Goal: Task Accomplishment & Management: Use online tool/utility

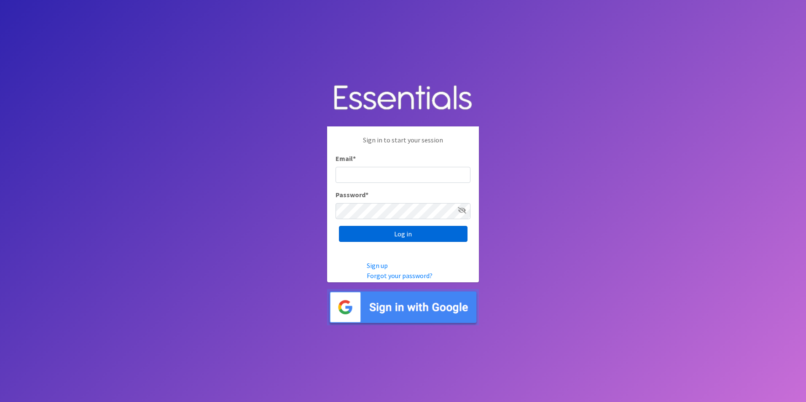
type input "[EMAIL_ADDRESS][DOMAIN_NAME]"
click at [399, 236] on input "Log in" at bounding box center [403, 234] width 129 height 16
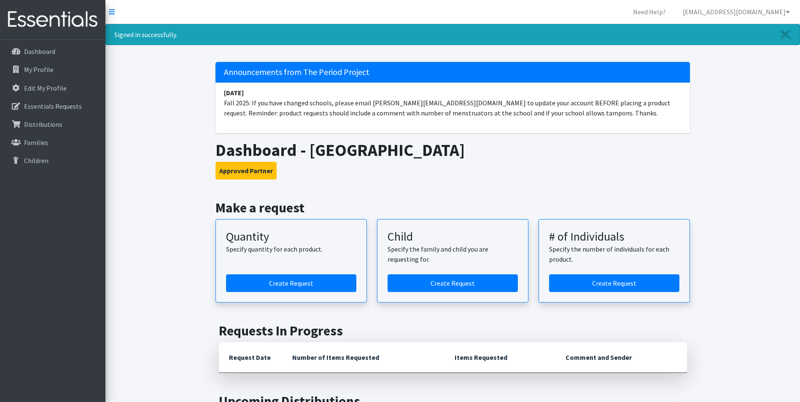
drag, startPoint x: 798, startPoint y: 81, endPoint x: 795, endPoint y: 95, distance: 14.7
click at [795, 95] on div "Signed in successfully. Announcements from The Period Project August 25 Fall 20…" at bounding box center [452, 371] width 695 height 694
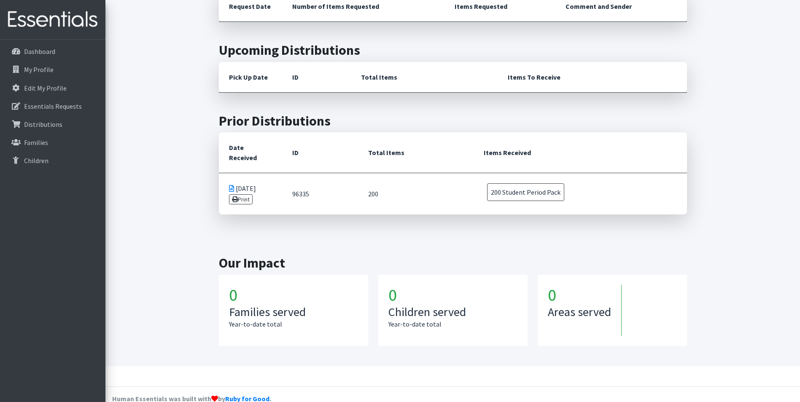
scroll to position [352, 0]
click at [259, 176] on td "09/09/2025 Print" at bounding box center [250, 193] width 63 height 42
click at [232, 184] on icon at bounding box center [231, 187] width 5 height 7
click at [46, 120] on p "Distributions" at bounding box center [43, 124] width 38 height 8
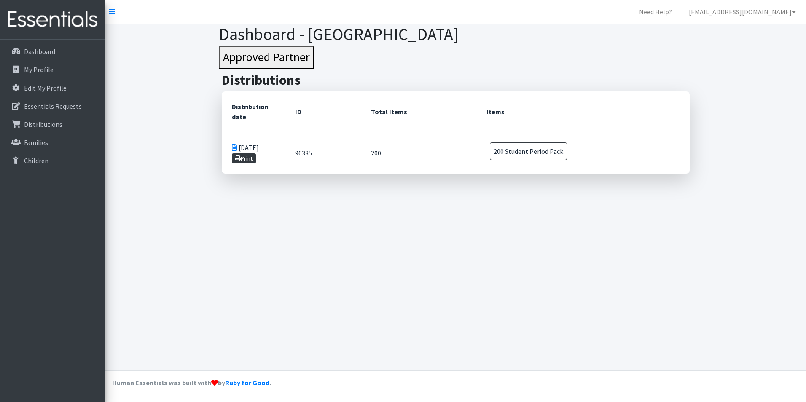
click at [247, 160] on link "Print" at bounding box center [244, 159] width 24 height 10
